Goal: Information Seeking & Learning: Learn about a topic

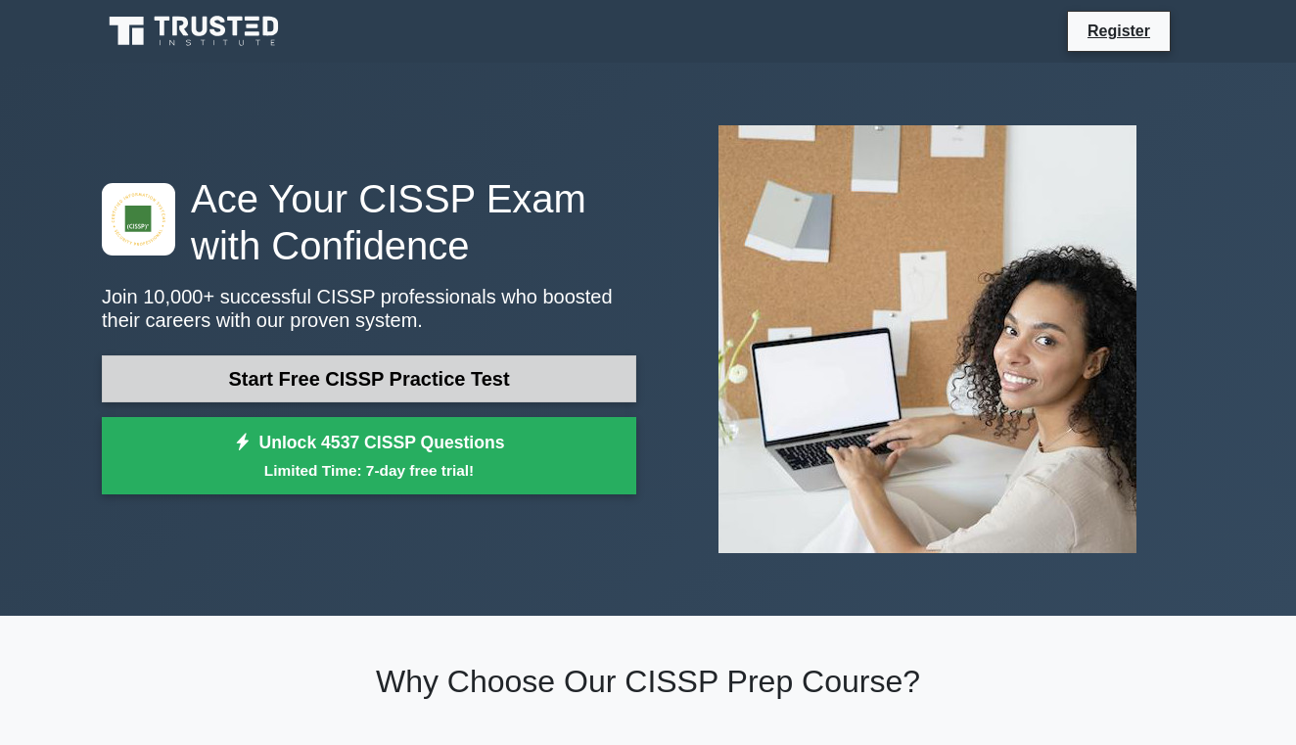
click at [399, 387] on link "Start Free CISSP Practice Test" at bounding box center [369, 378] width 535 height 47
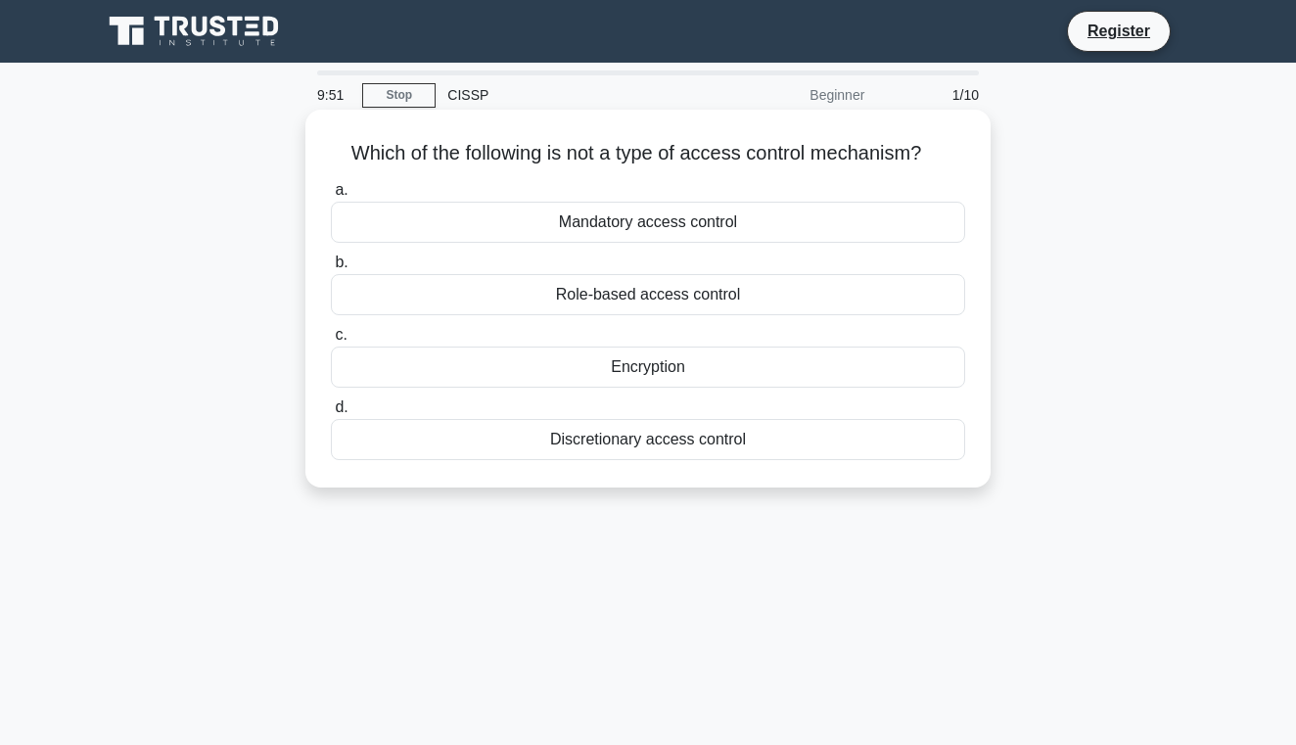
click at [646, 370] on div "Encryption" at bounding box center [648, 367] width 634 height 41
click at [331, 342] on input "c. Encryption" at bounding box center [331, 335] width 0 height 13
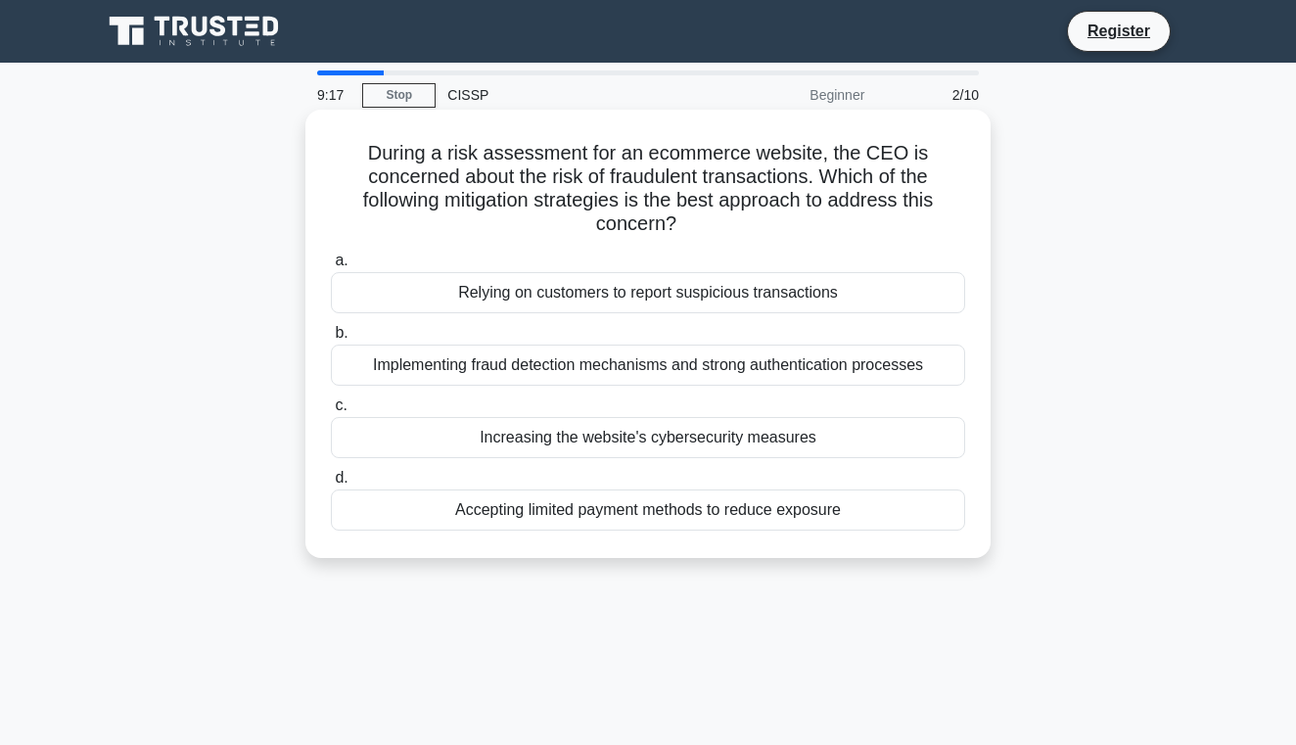
click at [662, 371] on div "Implementing fraud detection mechanisms and strong authentication processes" at bounding box center [648, 365] width 634 height 41
click at [331, 340] on input "b. Implementing fraud detection mechanisms and strong authentication processes" at bounding box center [331, 333] width 0 height 13
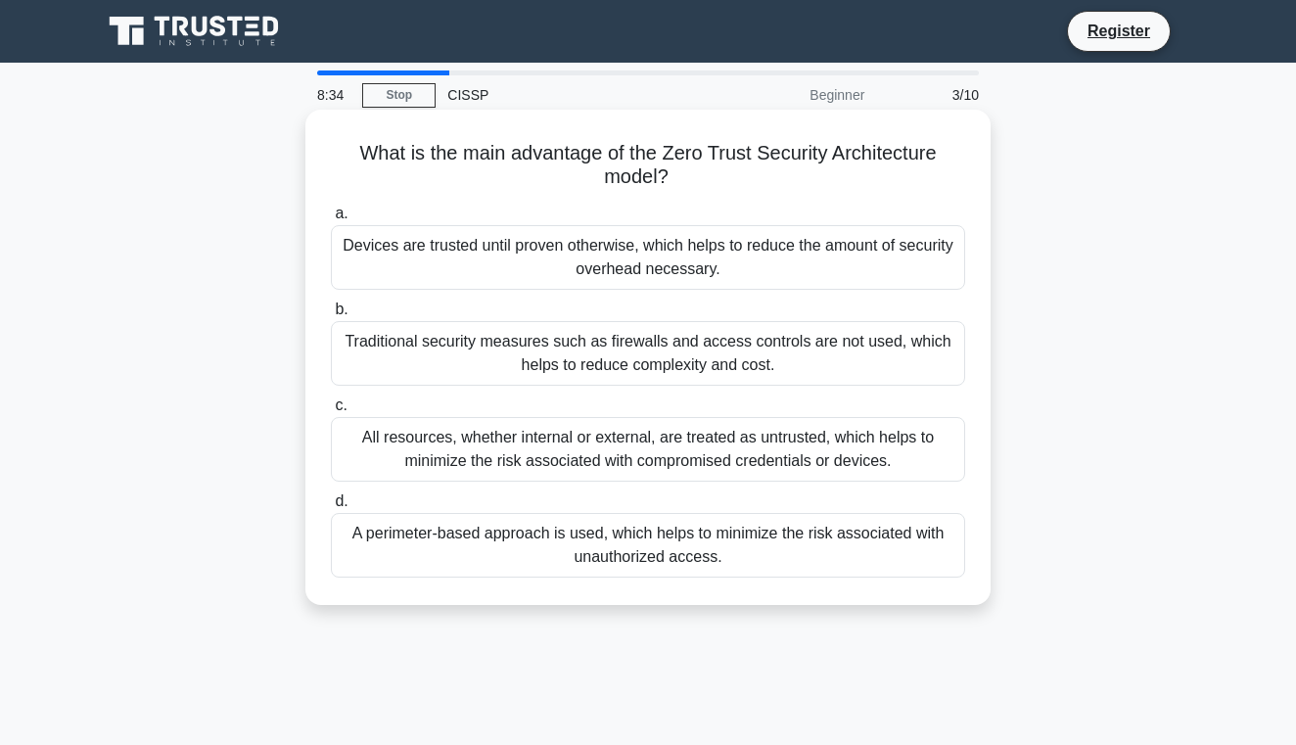
click at [677, 453] on div "All resources, whether internal or external, are treated as untrusted, which he…" at bounding box center [648, 449] width 634 height 65
click at [331, 412] on input "c. All resources, whether internal or external, are treated as untrusted, which…" at bounding box center [331, 405] width 0 height 13
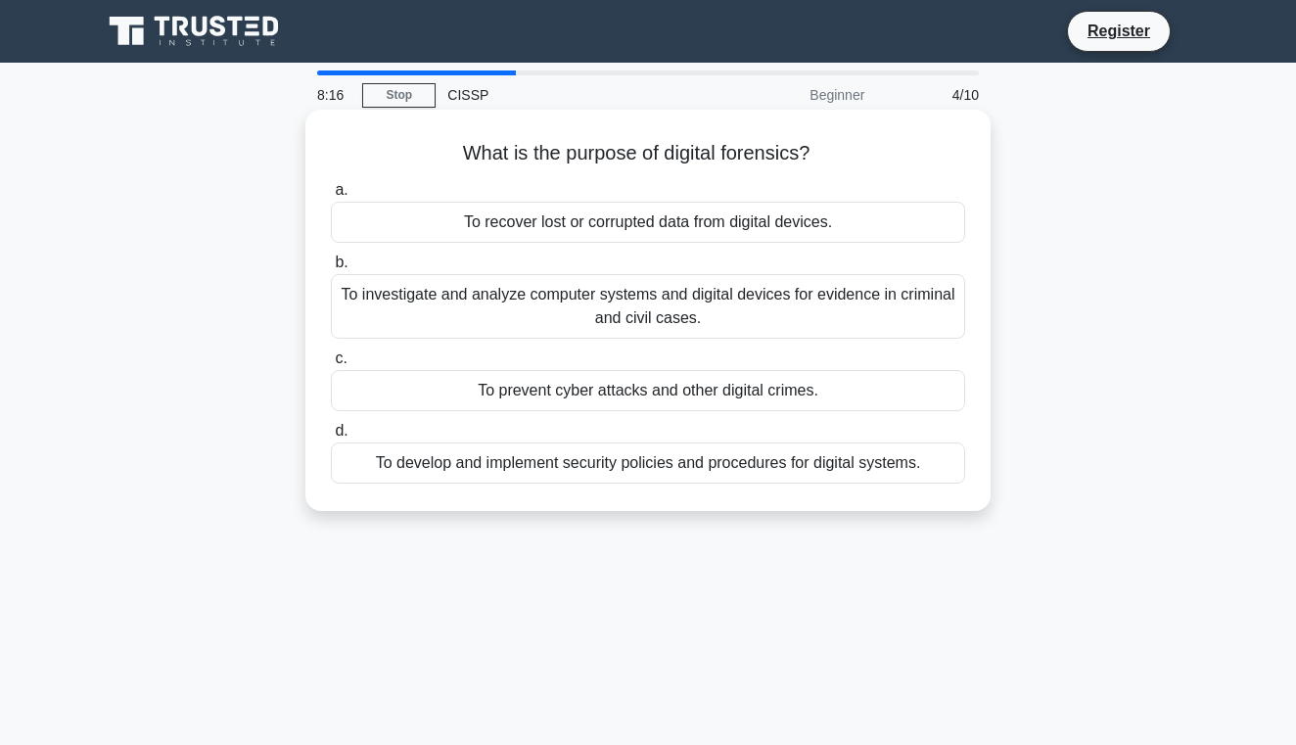
click at [640, 308] on div "To investigate and analyze computer systems and digital devices for evidence in…" at bounding box center [648, 306] width 634 height 65
click at [331, 269] on input "b. To investigate and analyze computer systems and digital devices for evidence…" at bounding box center [331, 263] width 0 height 13
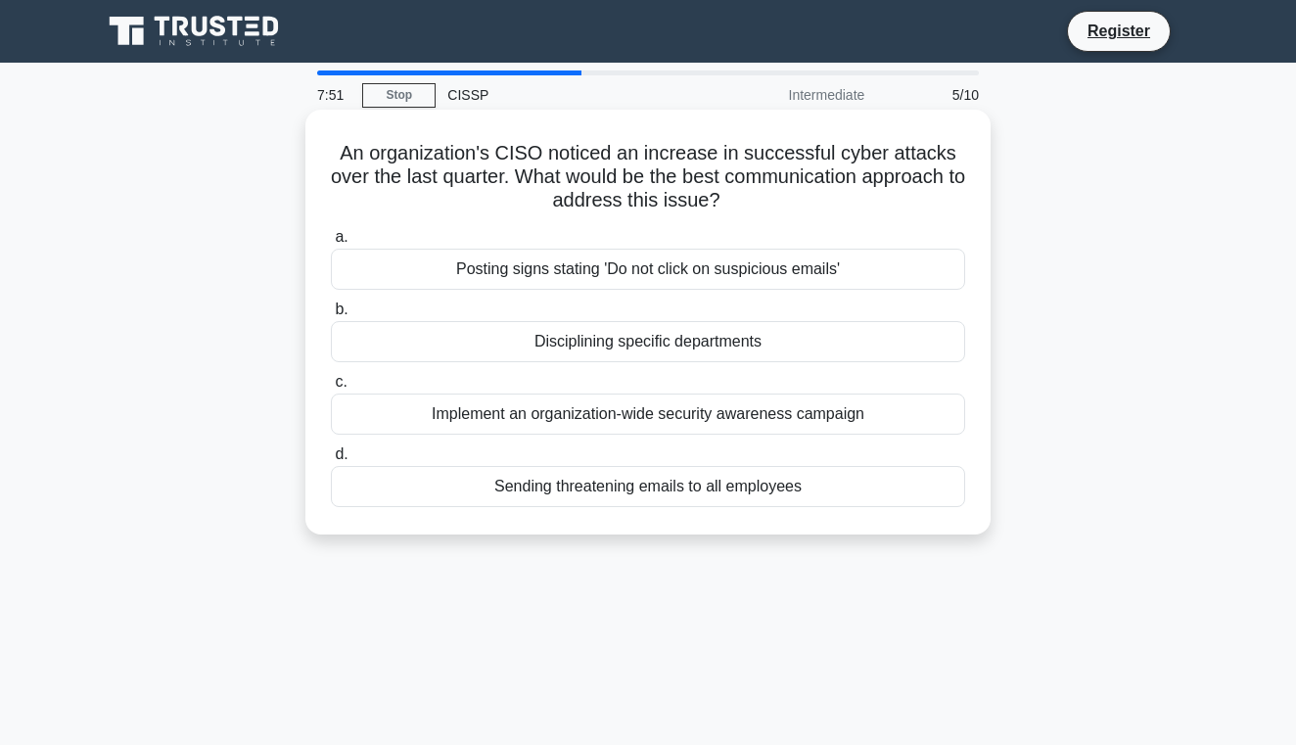
click at [814, 422] on div "Implement an organization-wide security awareness campaign" at bounding box center [648, 414] width 634 height 41
click at [331, 389] on input "c. Implement an organization-wide security awareness campaign" at bounding box center [331, 382] width 0 height 13
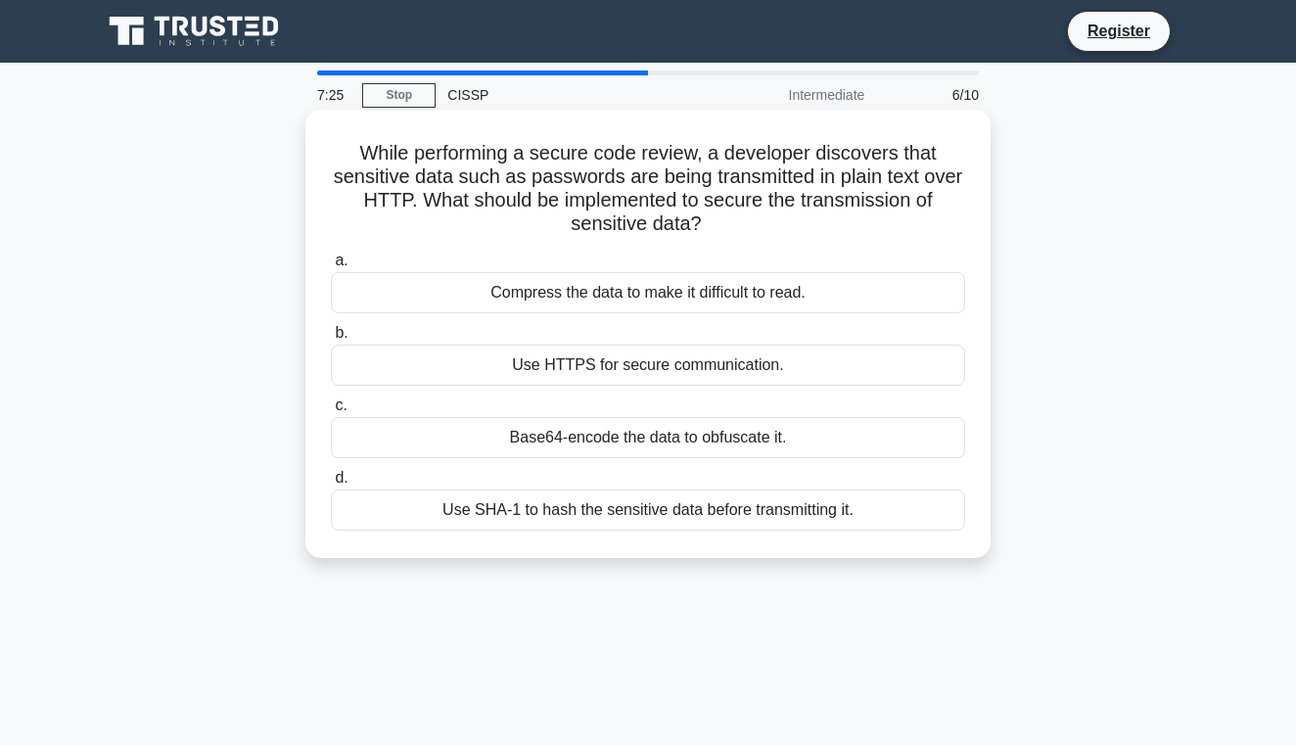
click at [664, 365] on div "Use HTTPS for secure communication." at bounding box center [648, 365] width 634 height 41
click at [331, 340] on input "b. Use HTTPS for secure communication." at bounding box center [331, 333] width 0 height 13
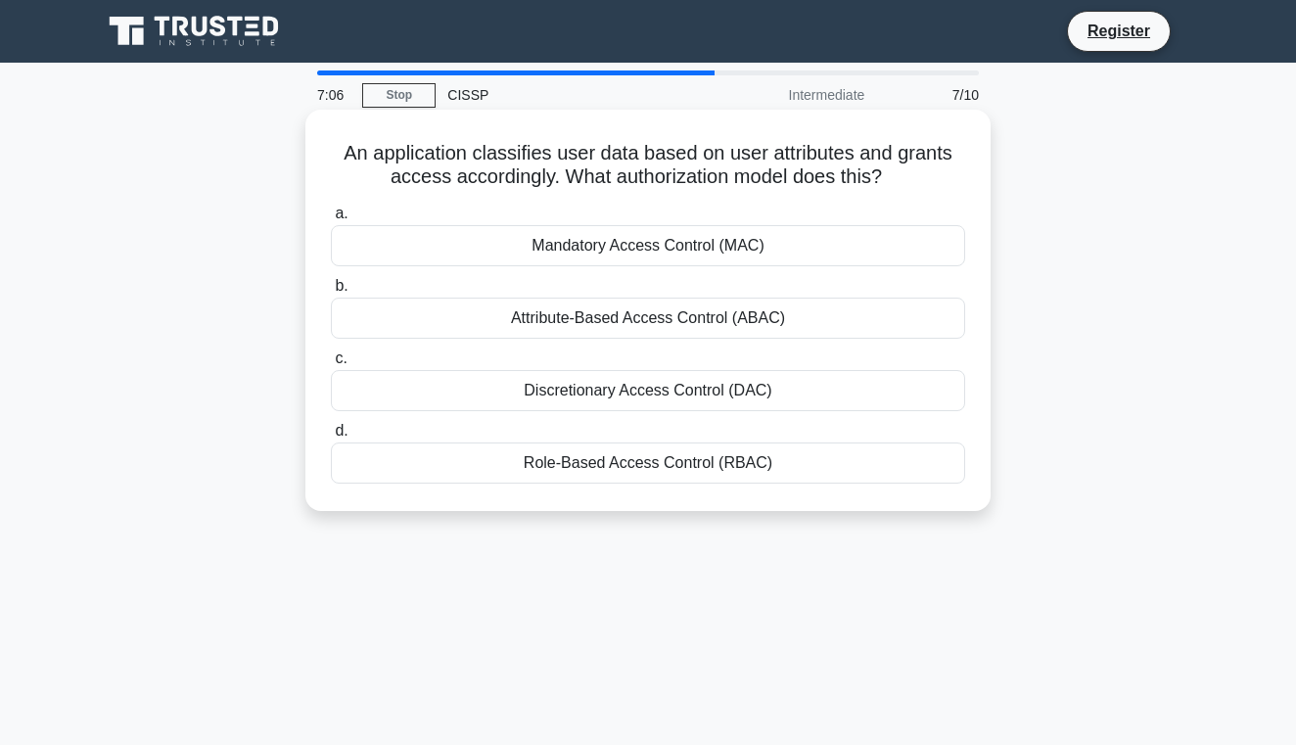
click at [658, 472] on div "Role-Based Access Control (RBAC)" at bounding box center [648, 463] width 634 height 41
click at [331, 438] on input "d. Role-Based Access Control (RBAC)" at bounding box center [331, 431] width 0 height 13
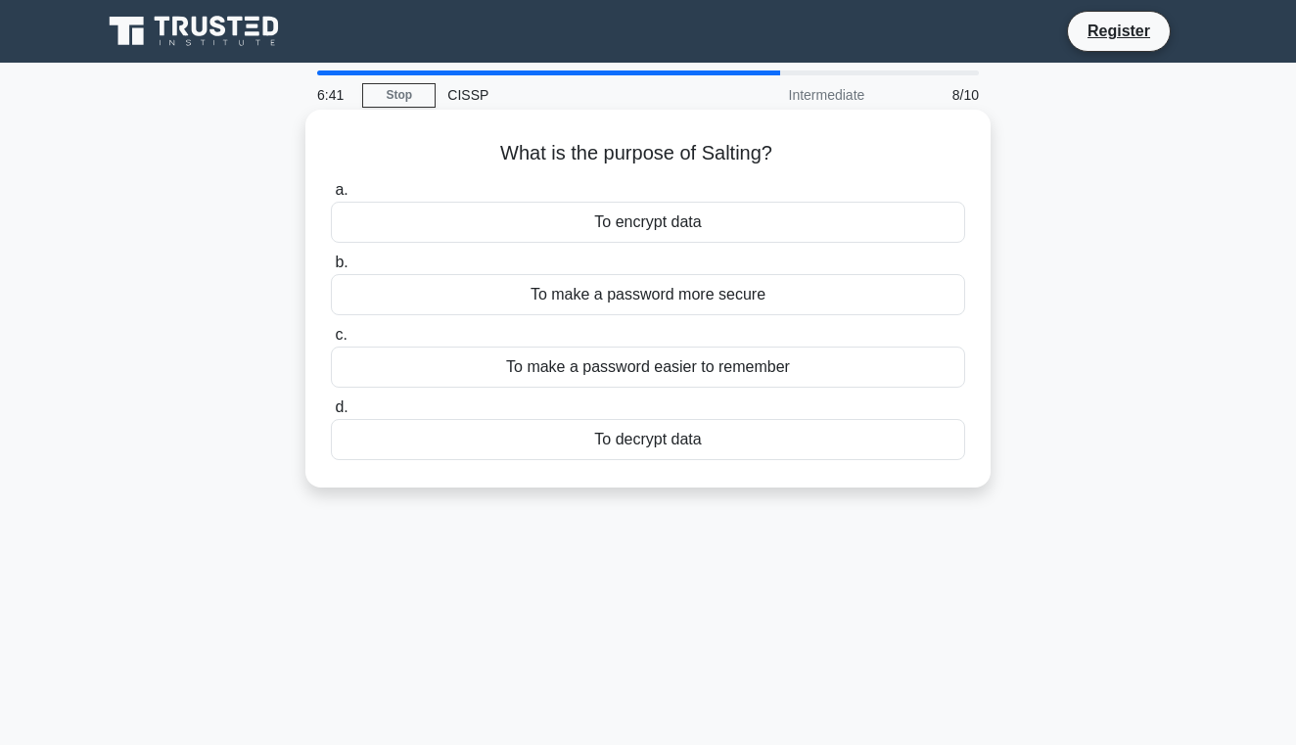
click at [659, 223] on div "To encrypt data" at bounding box center [648, 222] width 634 height 41
click at [331, 197] on input "a. To encrypt data" at bounding box center [331, 190] width 0 height 13
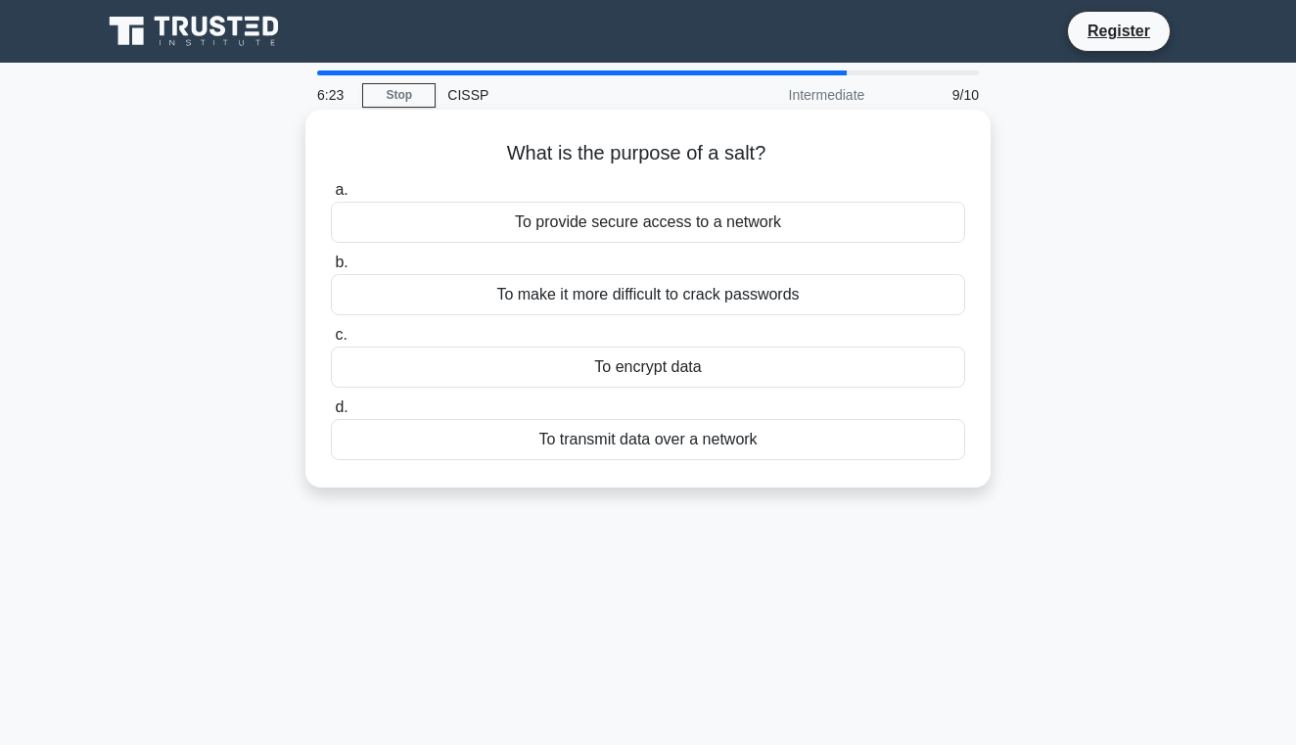
click at [643, 297] on div "To make it more difficult to crack passwords" at bounding box center [648, 294] width 634 height 41
click at [331, 269] on input "b. To make it more difficult to crack passwords" at bounding box center [331, 263] width 0 height 13
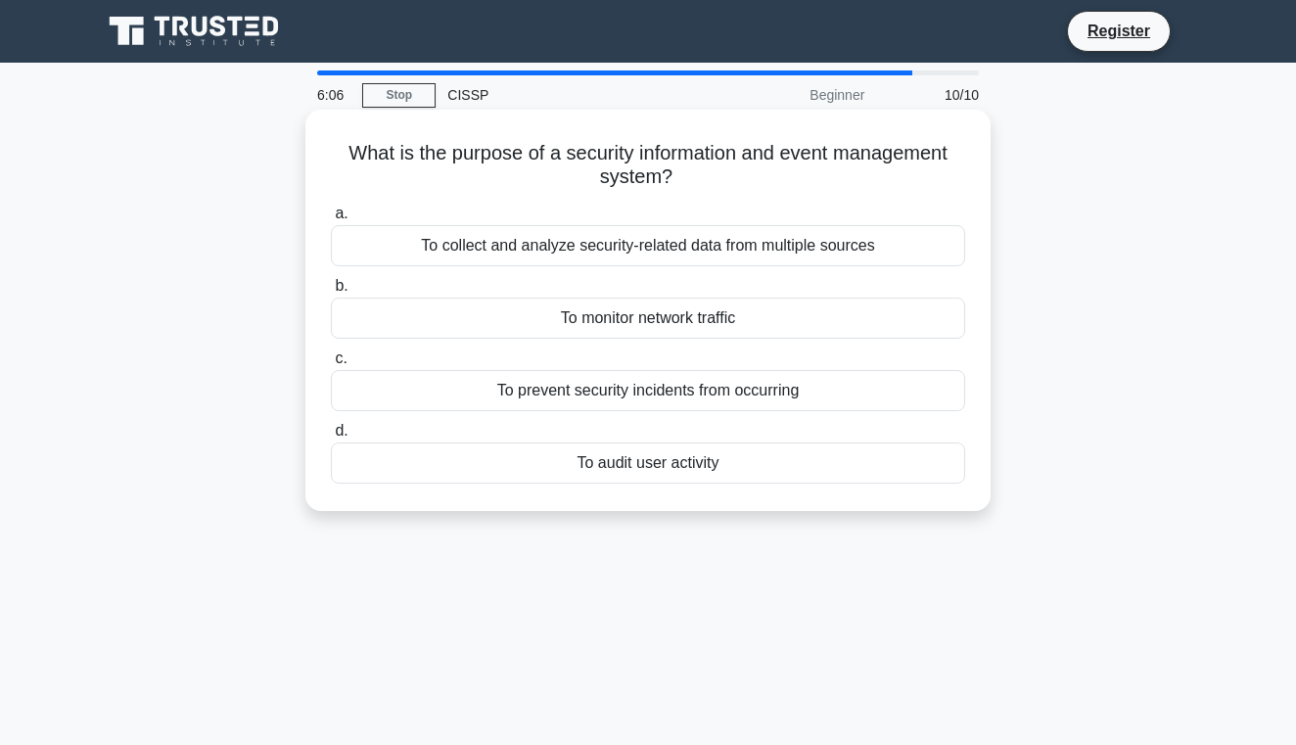
click at [709, 246] on div "To collect and analyze security-related data from multiple sources" at bounding box center [648, 245] width 634 height 41
click at [331, 220] on input "a. To collect and analyze security-related data from multiple sources" at bounding box center [331, 214] width 0 height 13
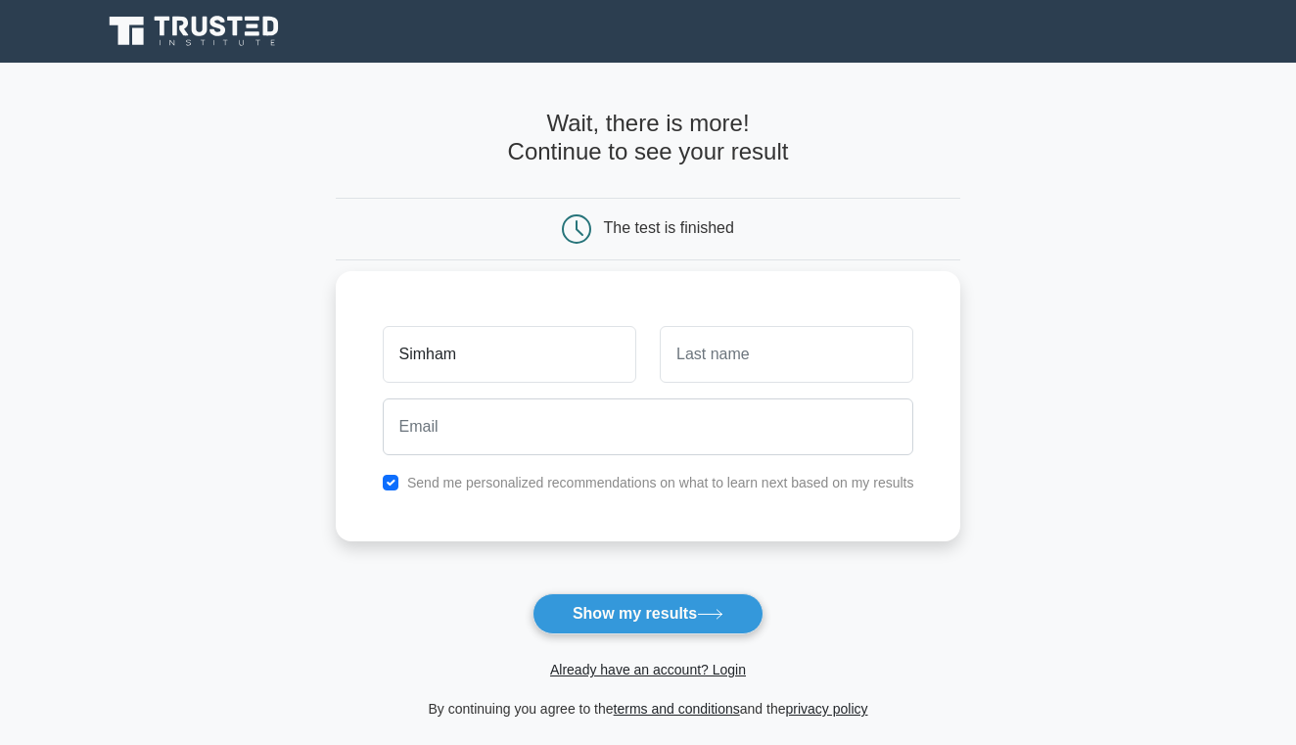
type input "Simham"
type input "T"
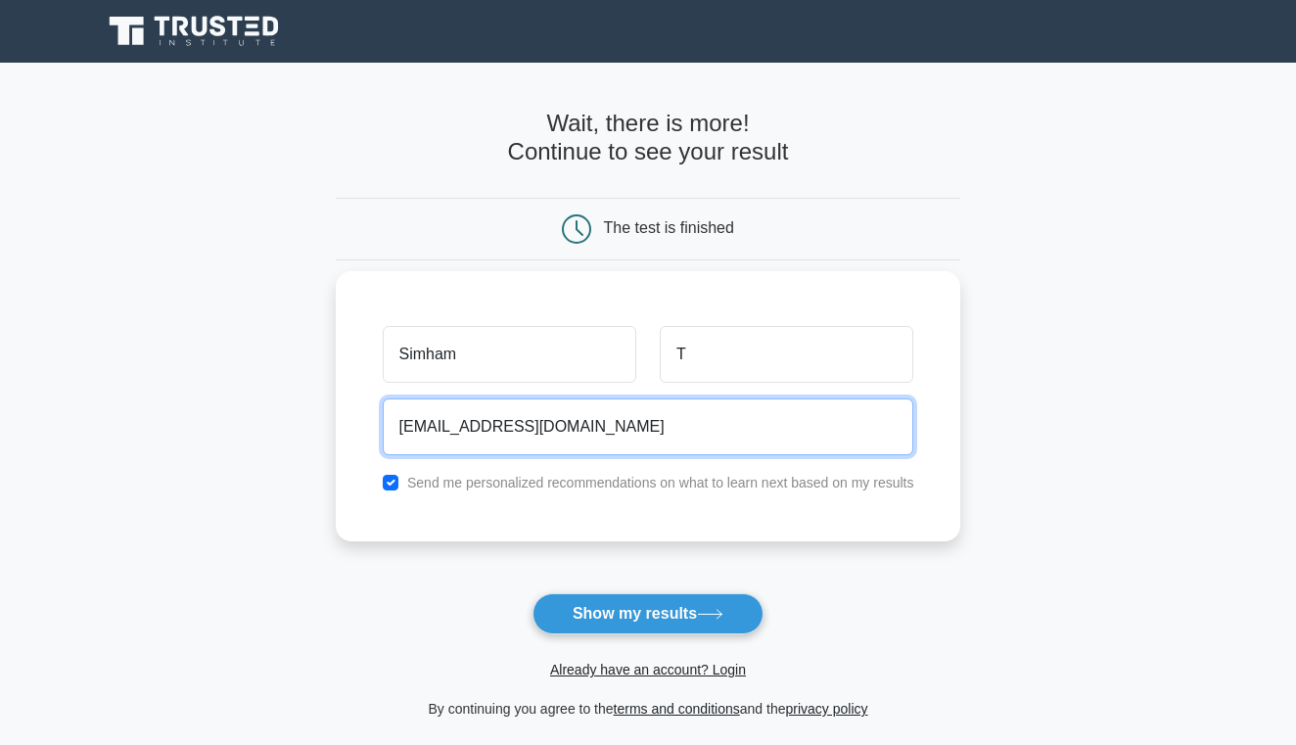
type input "simonline96@gmail.com"
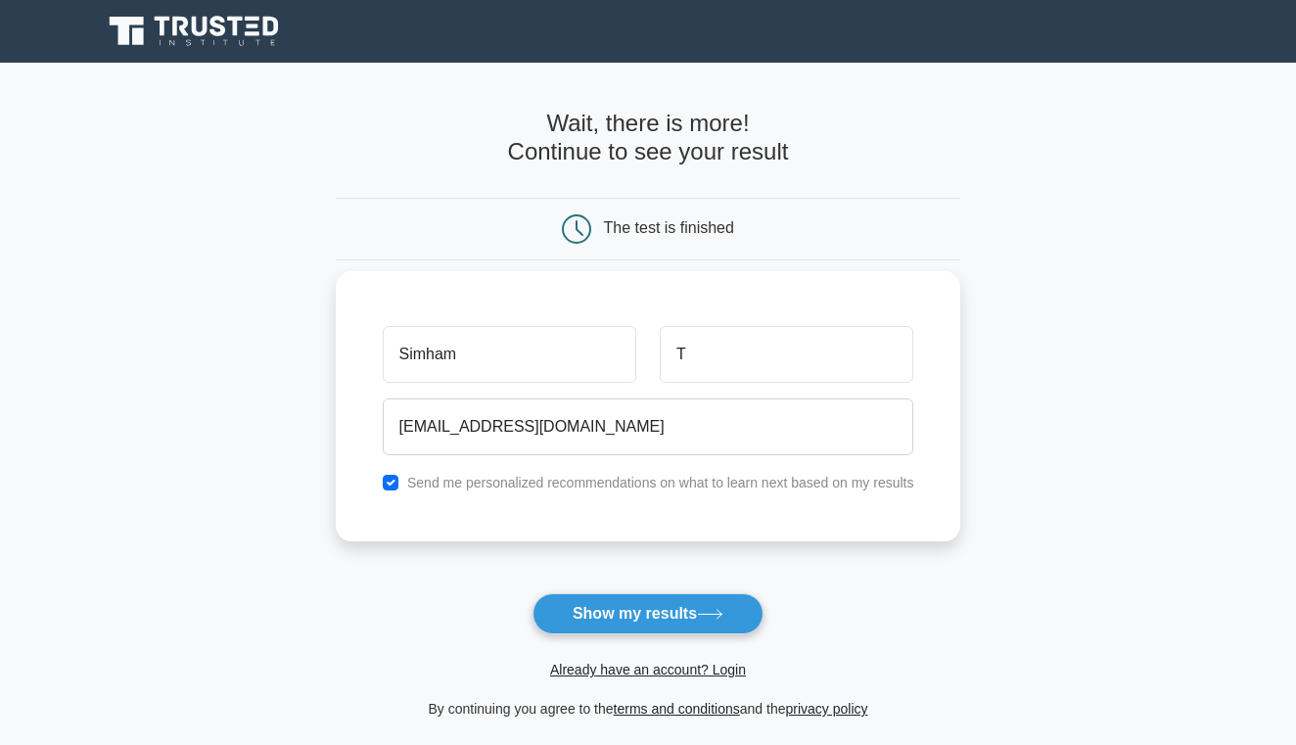
click at [399, 481] on input "checkbox" at bounding box center [391, 483] width 16 height 16
checkbox input "false"
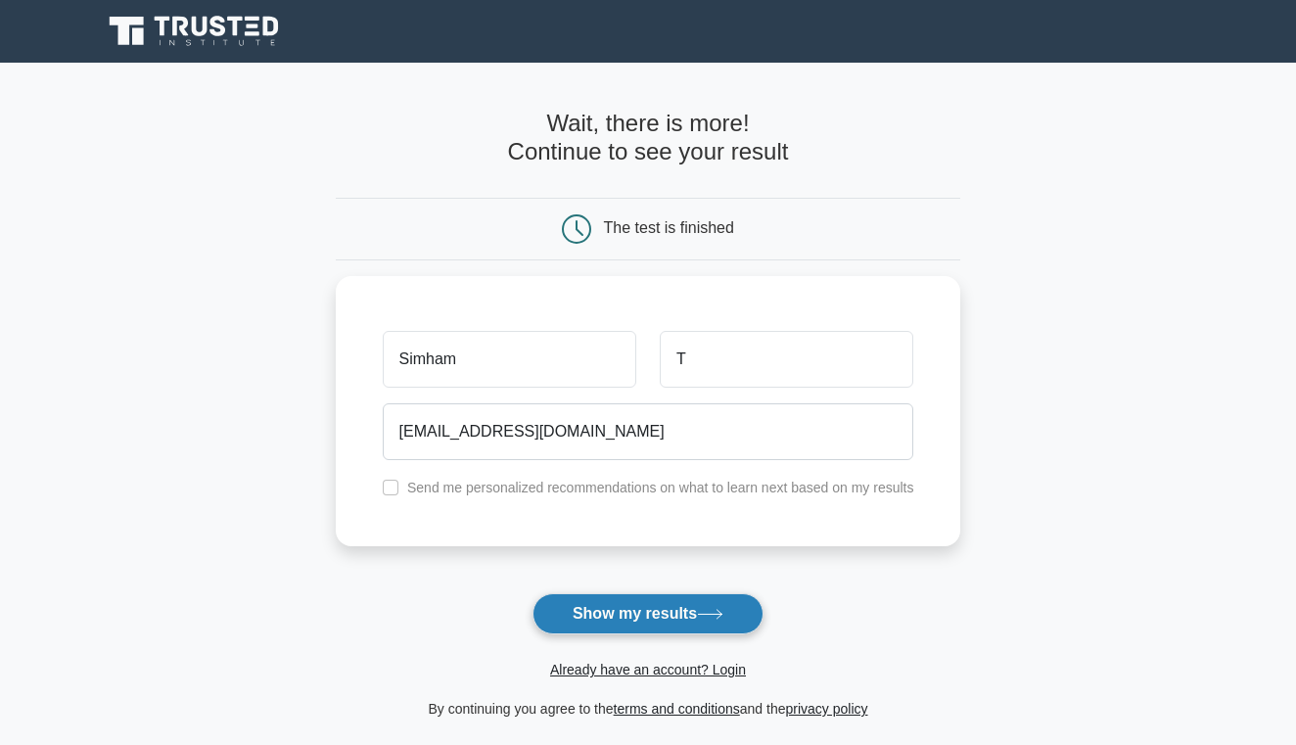
click at [651, 617] on button "Show my results" at bounding box center [648, 613] width 231 height 41
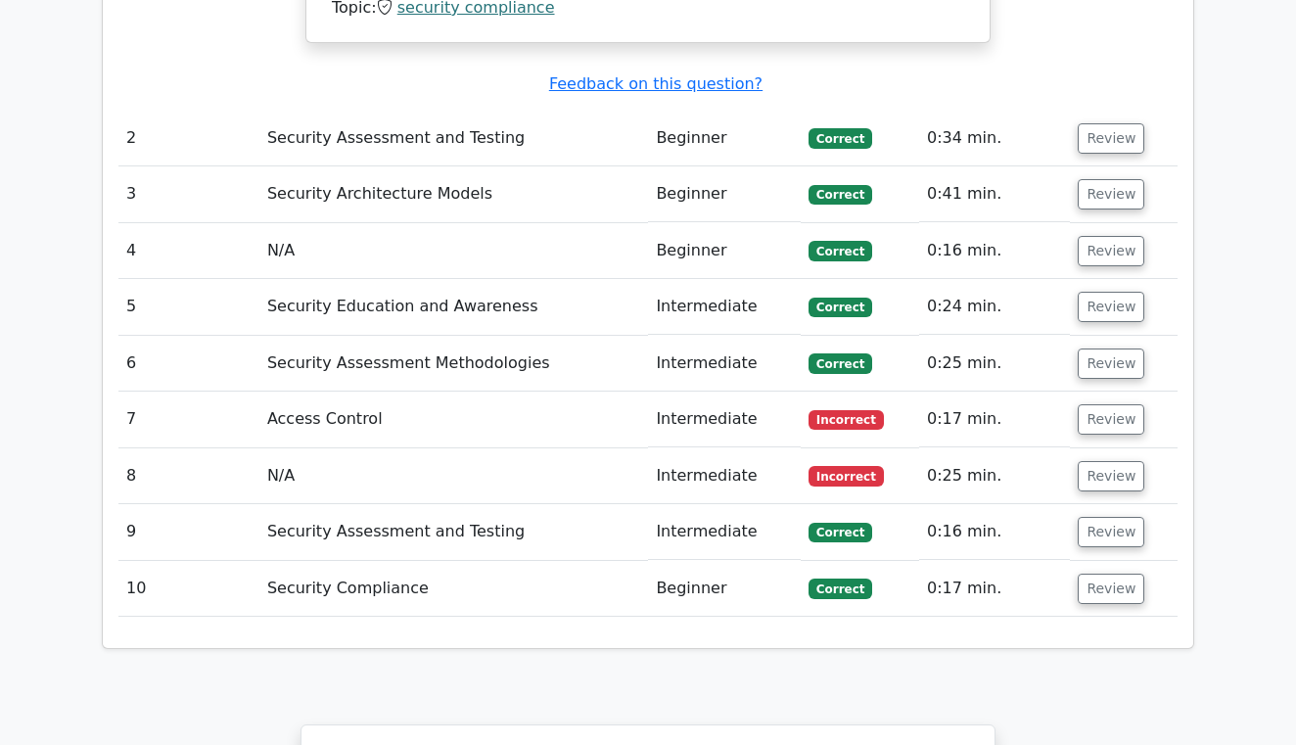
scroll to position [2197, 0]
click at [1113, 403] on button "Review" at bounding box center [1111, 418] width 67 height 30
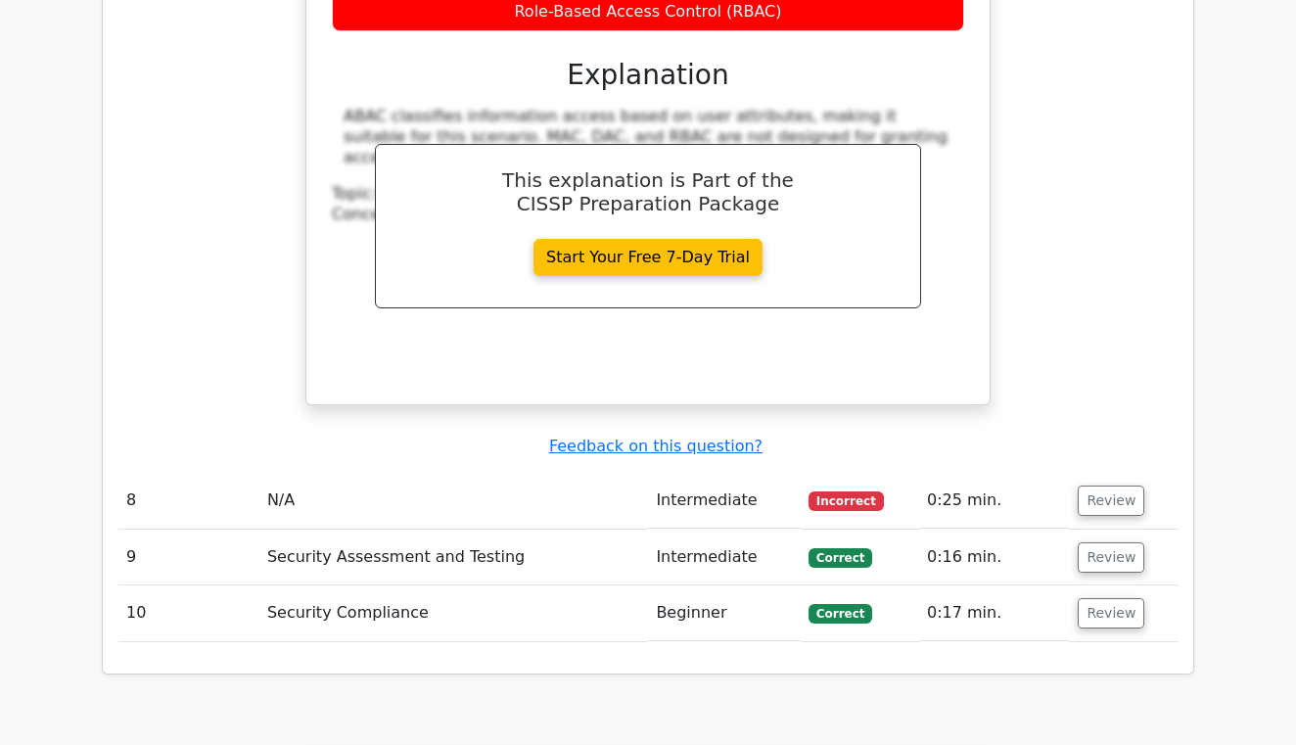
scroll to position [2977, 0]
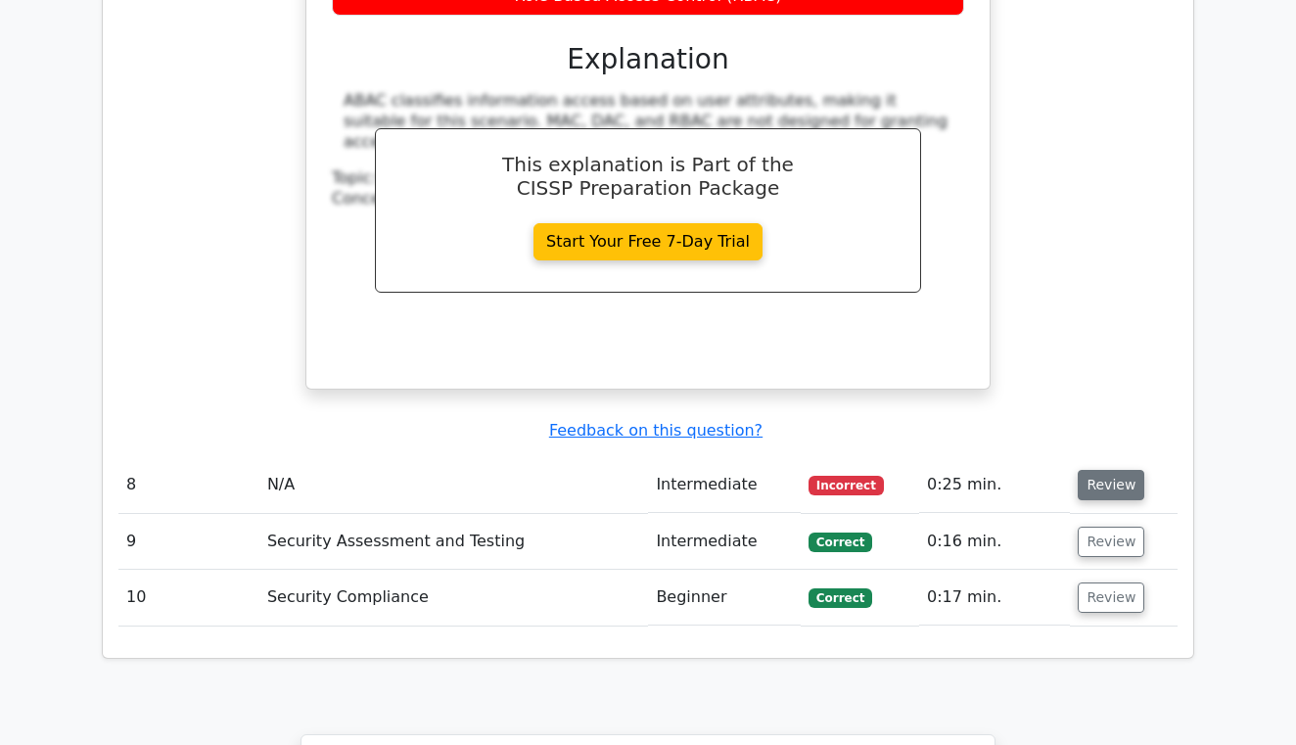
click at [1093, 470] on button "Review" at bounding box center [1111, 485] width 67 height 30
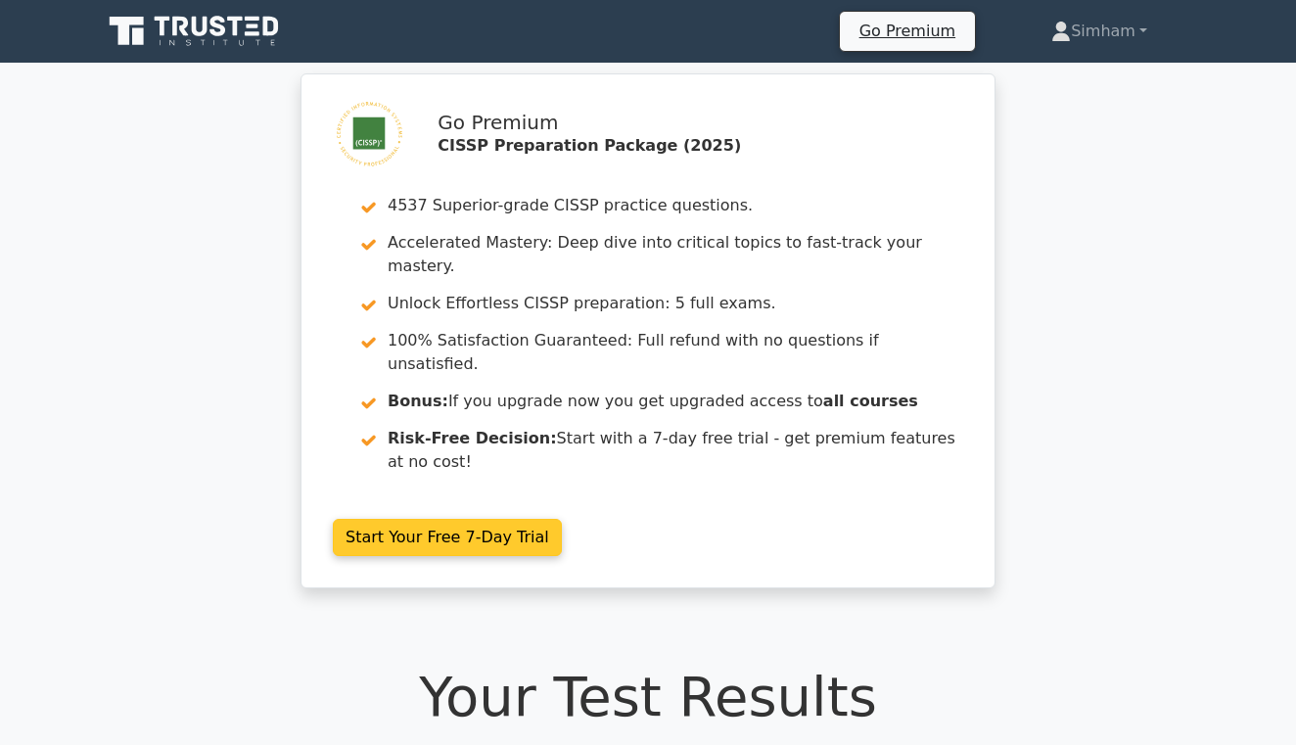
scroll to position [0, 0]
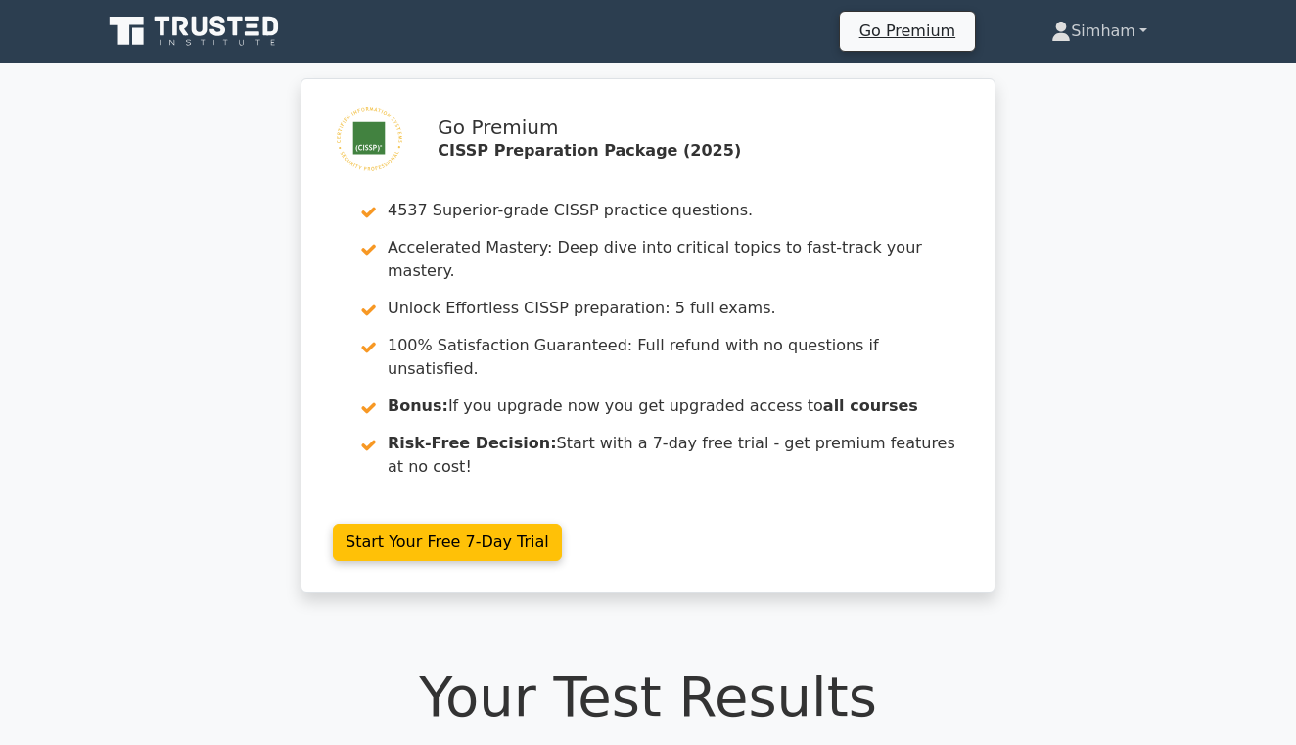
click at [1117, 23] on link "Simham" at bounding box center [1100, 31] width 190 height 39
click at [1025, 80] on link "Profile" at bounding box center [1083, 77] width 155 height 31
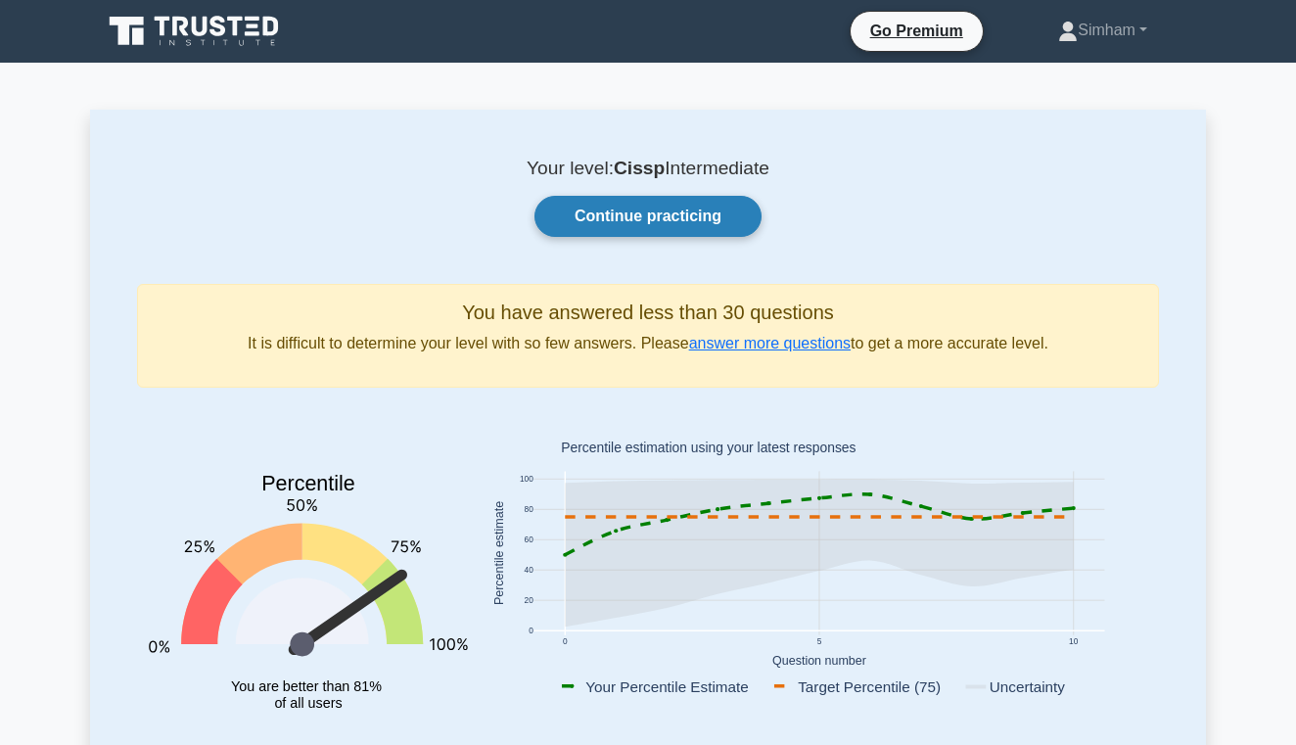
click at [607, 216] on link "Continue practicing" at bounding box center [648, 216] width 227 height 41
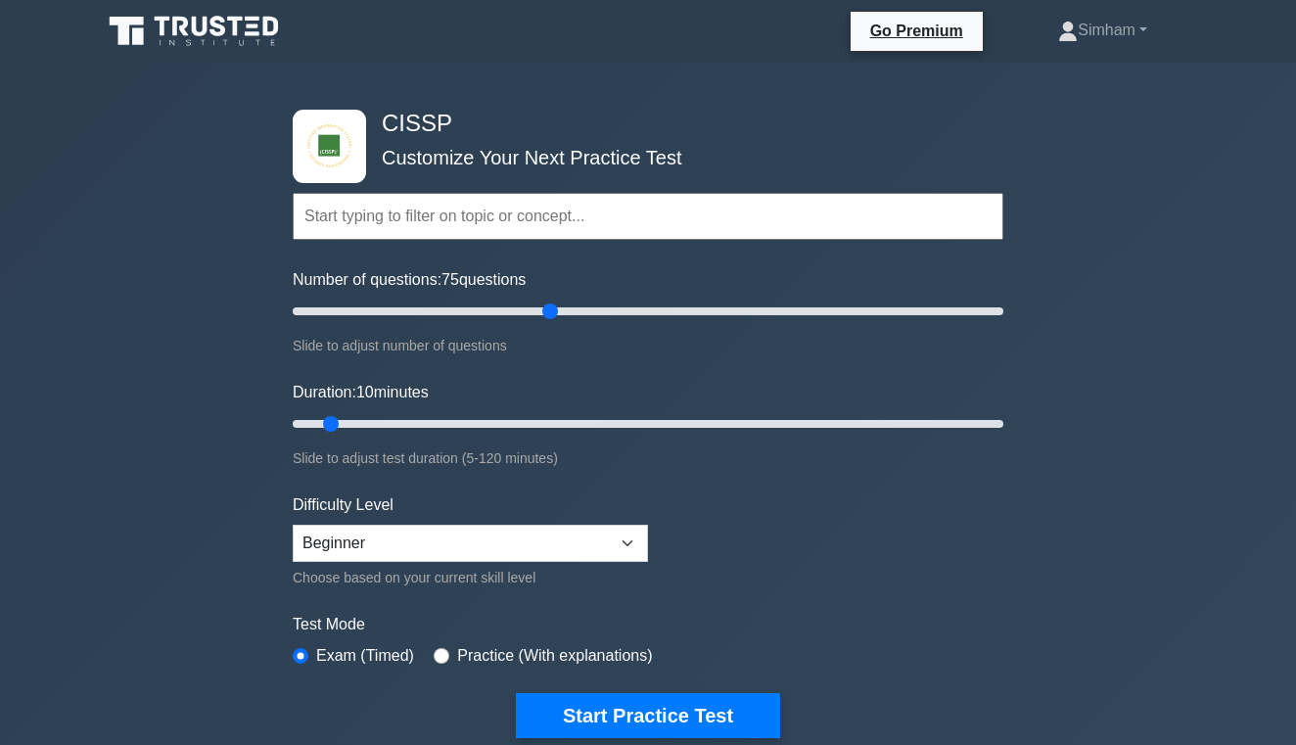
drag, startPoint x: 320, startPoint y: 310, endPoint x: 554, endPoint y: 318, distance: 234.2
click at [554, 318] on input "Number of questions: 75 questions" at bounding box center [648, 311] width 711 height 23
drag, startPoint x: 549, startPoint y: 310, endPoint x: 971, endPoint y: 339, distance: 423.0
click at [971, 340] on div "Number of questions: 195 questions Slide to adjust number of questions" at bounding box center [648, 312] width 711 height 89
drag, startPoint x: 979, startPoint y: 314, endPoint x: 1031, endPoint y: 313, distance: 51.9
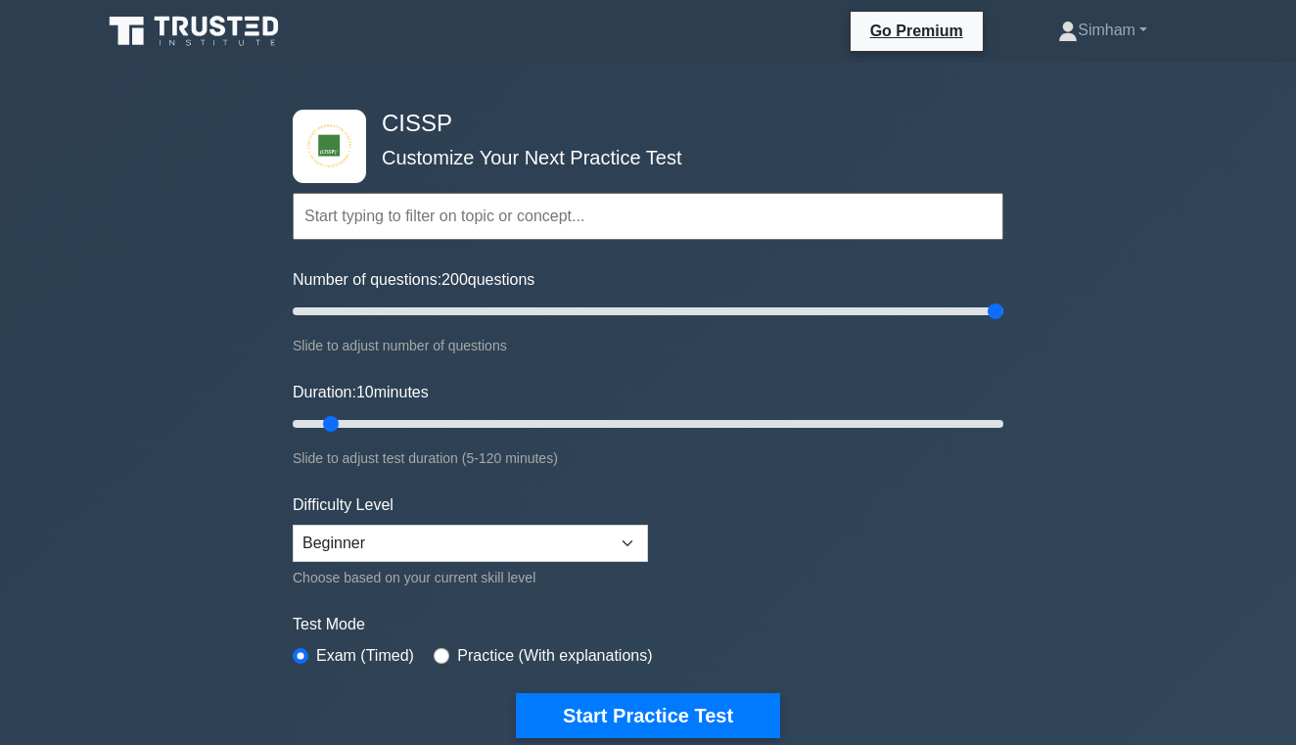
type input "200"
click at [1032, 314] on div "CISSP Customize Your Next Practice Test Topics Security and Risk Management Ass…" at bounding box center [648, 660] width 1296 height 1195
drag, startPoint x: 329, startPoint y: 426, endPoint x: 745, endPoint y: 446, distance: 416.7
type input "80"
click at [745, 446] on div "Duration: 80 minutes Slide to adjust test duration (5-120 minutes)" at bounding box center [648, 425] width 711 height 89
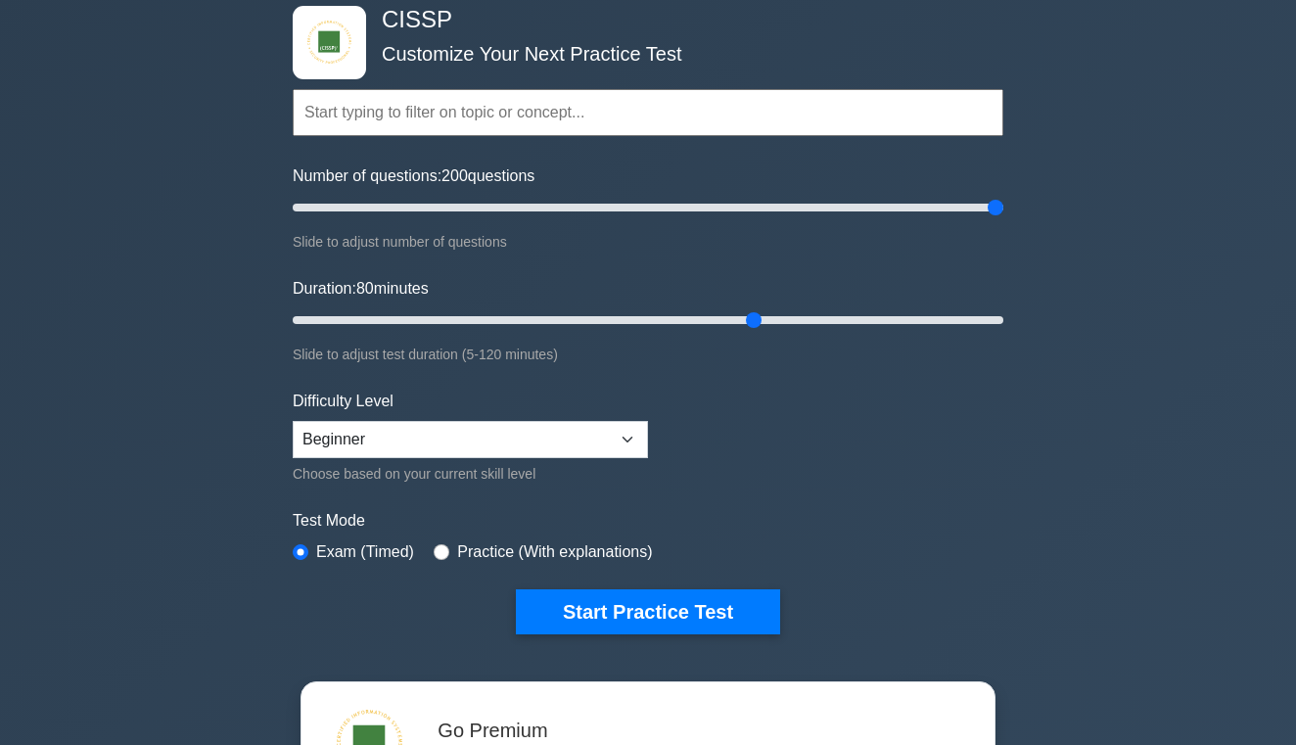
scroll to position [140, 0]
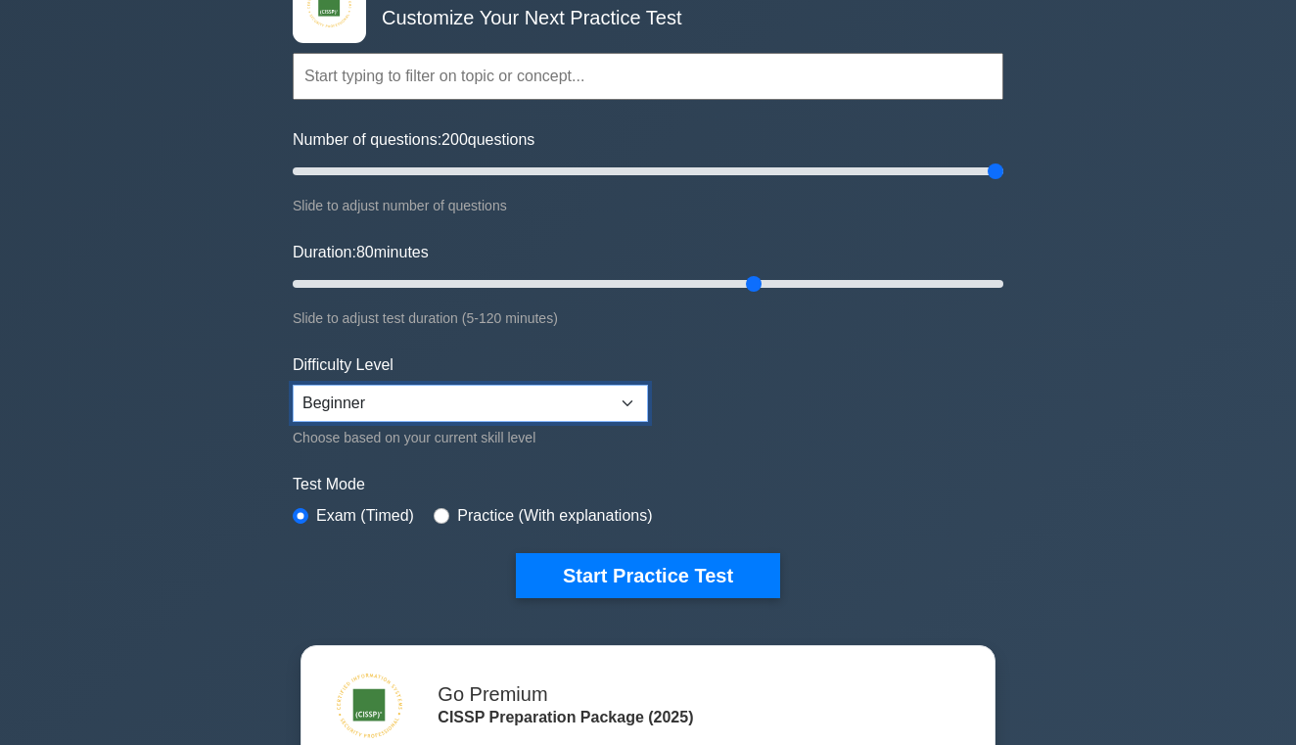
click at [437, 404] on select "Beginner Intermediate Expert" at bounding box center [470, 403] width 355 height 37
select select "expert"
drag, startPoint x: 761, startPoint y: 281, endPoint x: 1117, endPoint y: 303, distance: 357.1
type input "120"
click at [1118, 304] on div "CISSP Customize Your Next Practice Test Topics Security and Risk Management Ass…" at bounding box center [648, 520] width 1296 height 1195
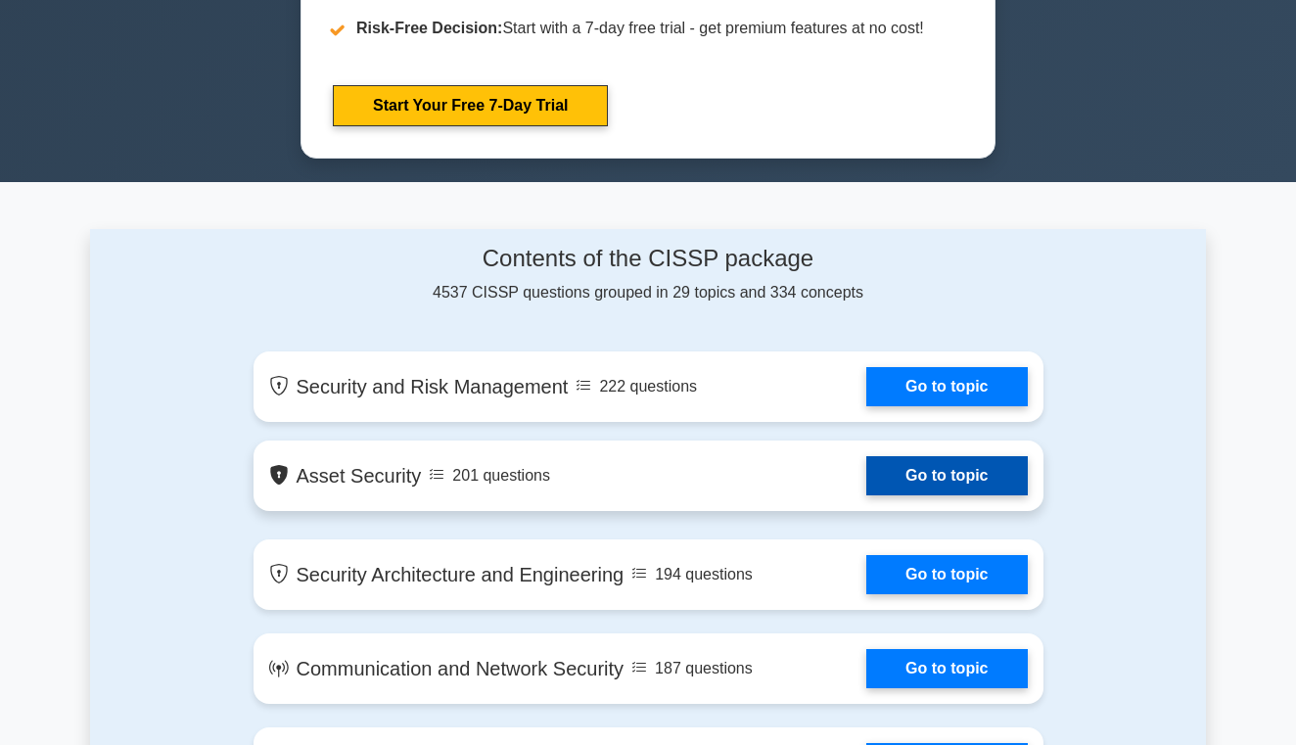
scroll to position [1085, 0]
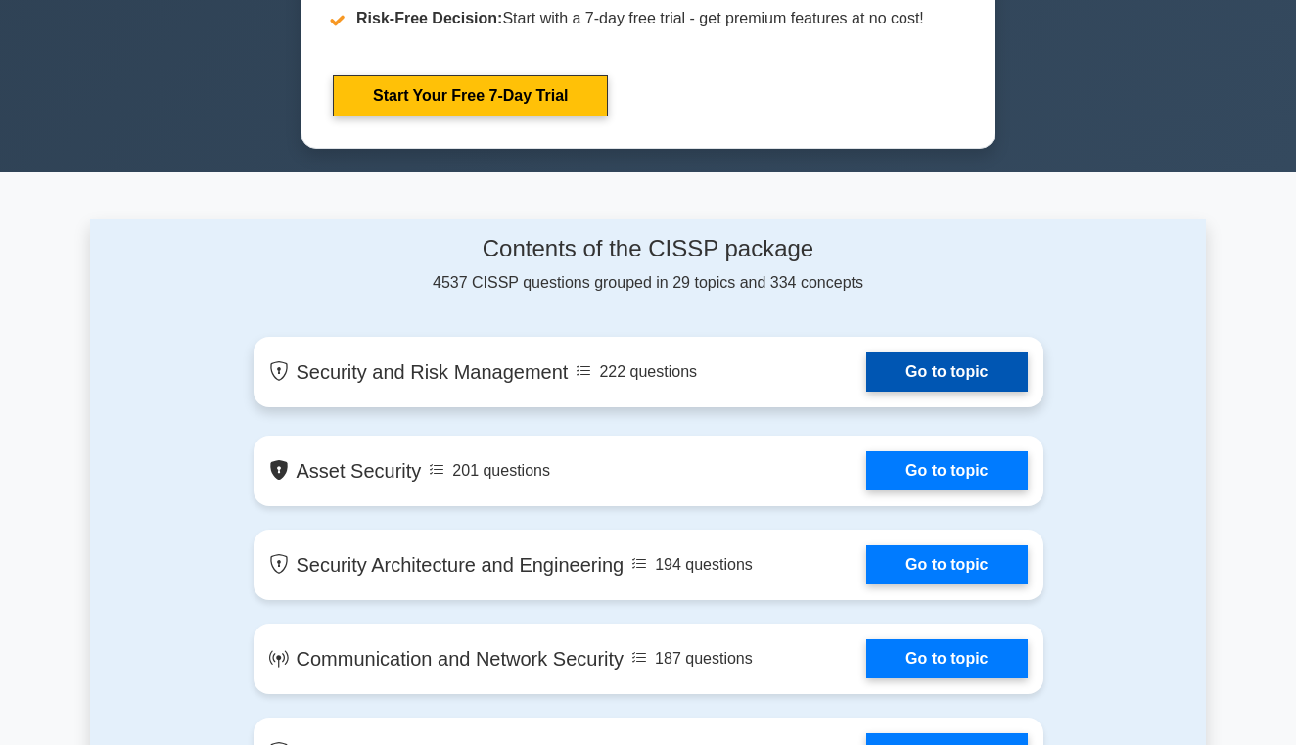
click at [990, 375] on link "Go to topic" at bounding box center [947, 371] width 161 height 39
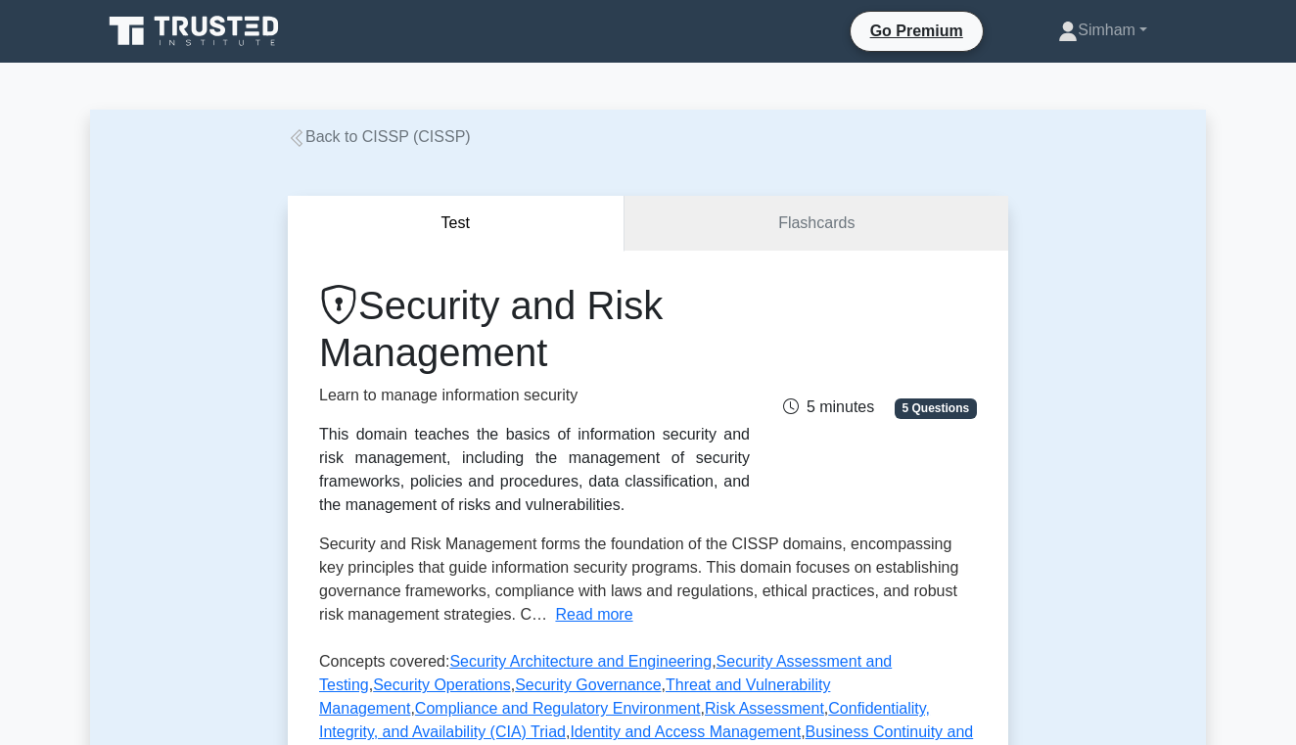
click at [182, 26] on icon at bounding box center [181, 27] width 16 height 20
